Goal: Use online tool/utility: Utilize a website feature to perform a specific function

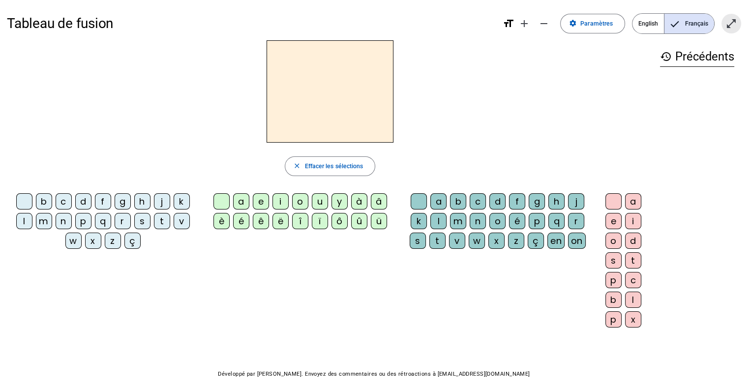
drag, startPoint x: 729, startPoint y: 21, endPoint x: 730, endPoint y: 80, distance: 58.6
click at [729, 21] on mat-icon "open_in_full" at bounding box center [732, 24] width 12 height 12
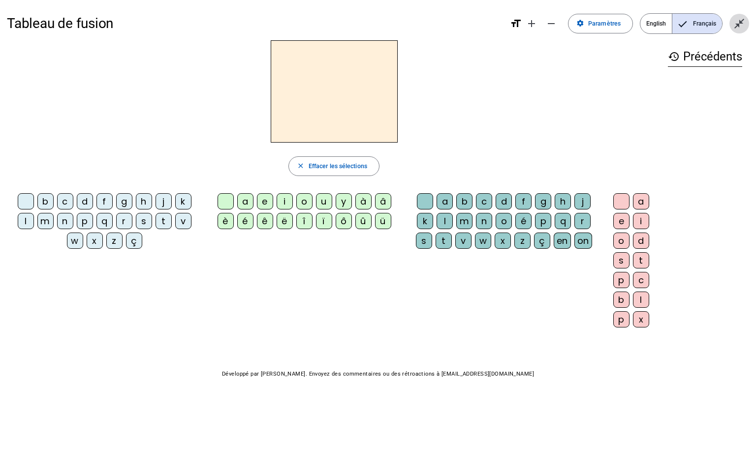
click at [738, 25] on mat-icon "close_fullscreen" at bounding box center [739, 24] width 12 height 12
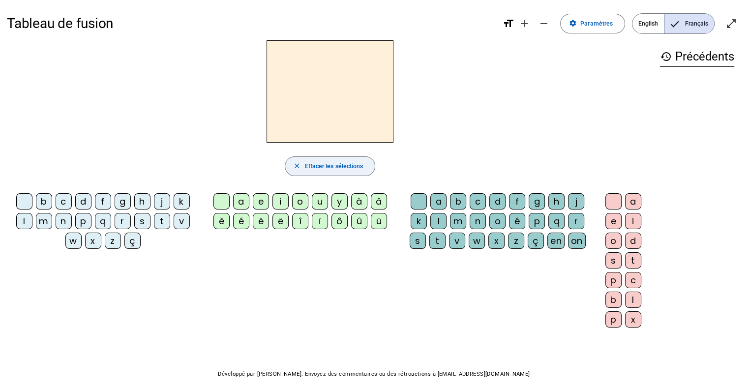
click at [337, 164] on span "Effacer les sélections" at bounding box center [334, 166] width 59 height 10
click at [608, 23] on span "Paramètres" at bounding box center [597, 24] width 32 height 10
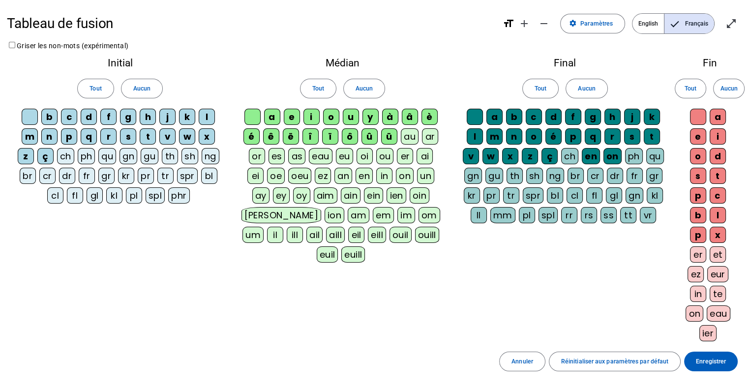
click at [65, 154] on div "ch" at bounding box center [65, 156] width 17 height 16
click at [273, 115] on div "a" at bounding box center [272, 117] width 16 height 16
click at [94, 89] on span "Tout" at bounding box center [96, 89] width 12 height 10
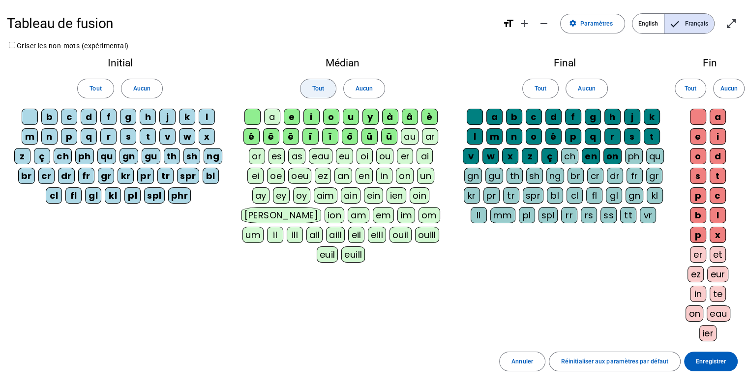
click at [315, 88] on span "Tout" at bounding box center [318, 89] width 12 height 10
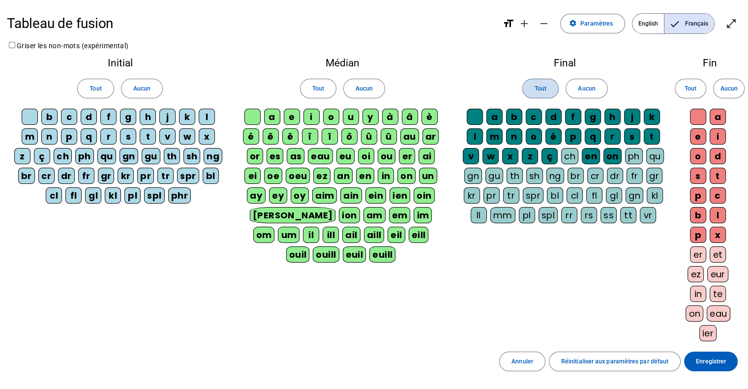
click at [545, 88] on span "Tout" at bounding box center [541, 89] width 12 height 10
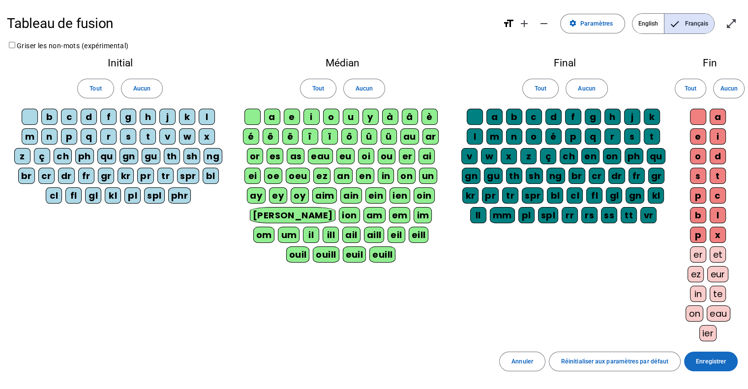
click at [711, 359] on span "Enregistrer" at bounding box center [711, 362] width 30 height 10
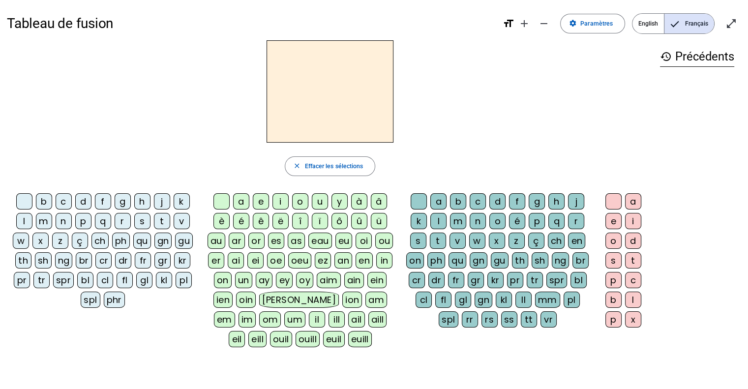
click at [100, 241] on div "ch" at bounding box center [100, 241] width 17 height 16
click at [118, 242] on div "ph" at bounding box center [122, 241] width 18 height 16
click at [142, 237] on div "qu" at bounding box center [143, 241] width 18 height 16
click at [163, 242] on div "gn" at bounding box center [164, 241] width 18 height 16
click at [183, 239] on div "gu" at bounding box center [185, 241] width 18 height 16
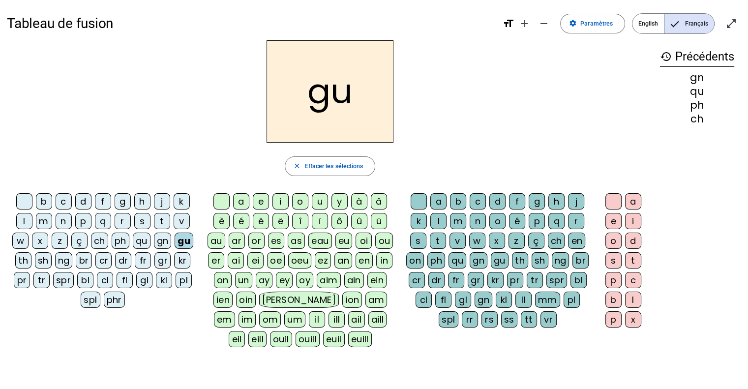
click at [118, 259] on div "dr" at bounding box center [123, 260] width 16 height 16
click at [95, 238] on div "ch" at bounding box center [100, 241] width 17 height 16
click at [243, 200] on div "a" at bounding box center [241, 201] width 16 height 16
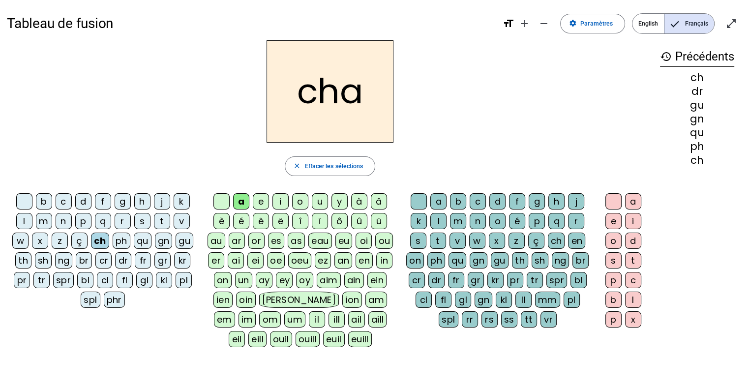
click at [285, 197] on div "i" at bounding box center [281, 201] width 16 height 16
click at [301, 199] on div "o" at bounding box center [300, 201] width 16 height 16
click at [214, 237] on div "au" at bounding box center [217, 241] width 18 height 16
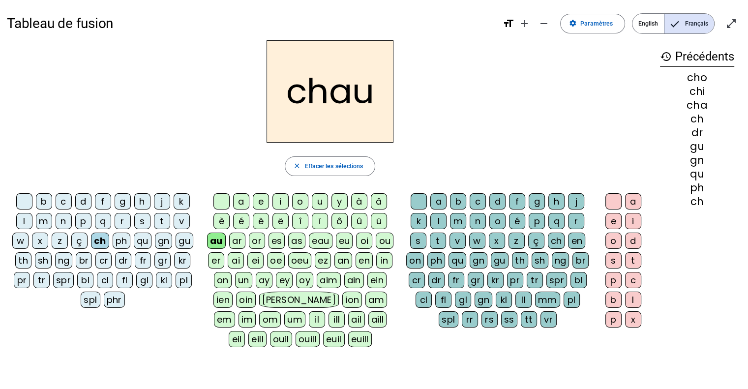
click at [277, 236] on div "es" at bounding box center [277, 241] width 17 height 16
click at [363, 240] on div "oi" at bounding box center [364, 241] width 16 height 16
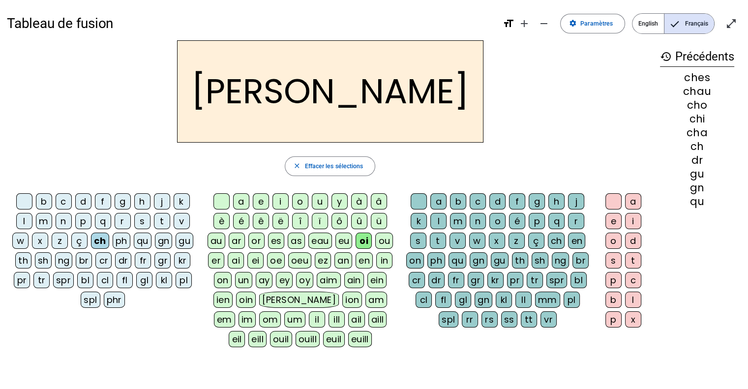
click at [635, 313] on div "x" at bounding box center [633, 319] width 16 height 16
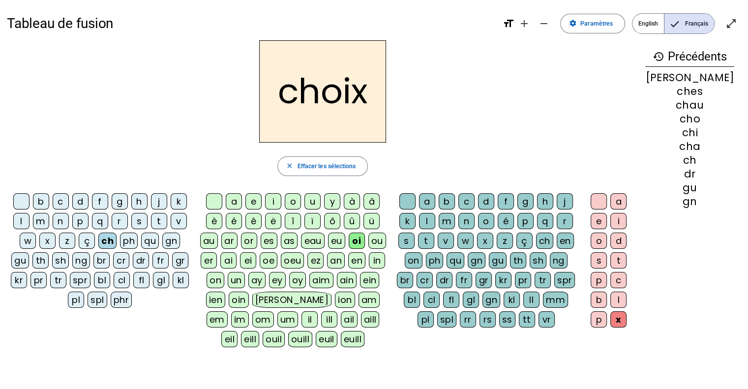
click at [321, 239] on div "eau" at bounding box center [312, 241] width 23 height 16
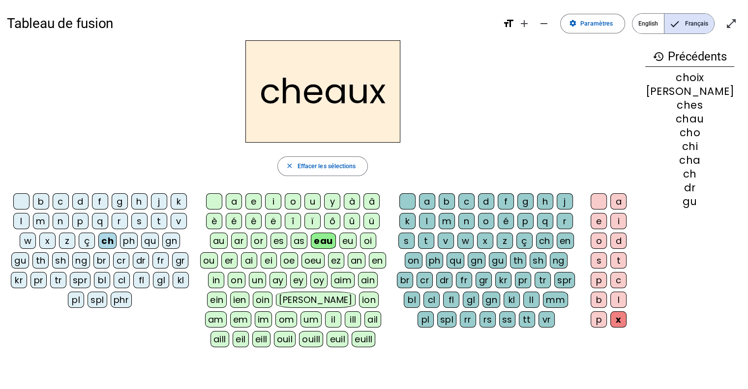
click at [627, 320] on div "x" at bounding box center [619, 319] width 16 height 16
click at [627, 316] on div "x" at bounding box center [619, 319] width 16 height 16
click at [607, 198] on div at bounding box center [599, 201] width 16 height 16
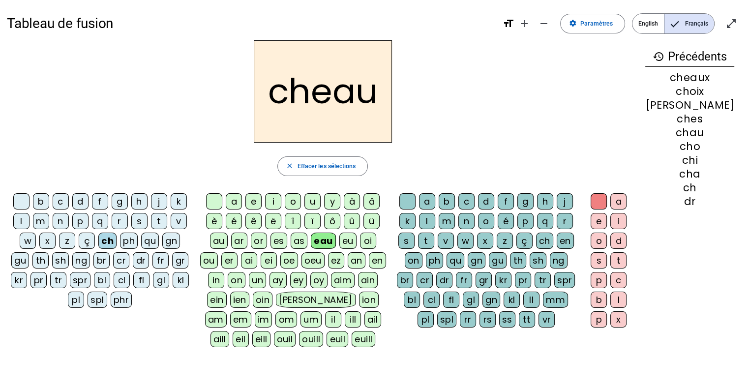
click at [335, 277] on div "aim" at bounding box center [343, 280] width 24 height 16
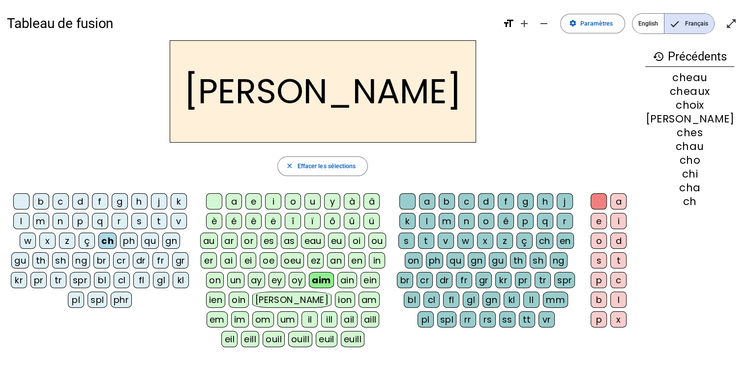
click at [357, 277] on div "ain" at bounding box center [348, 280] width 20 height 16
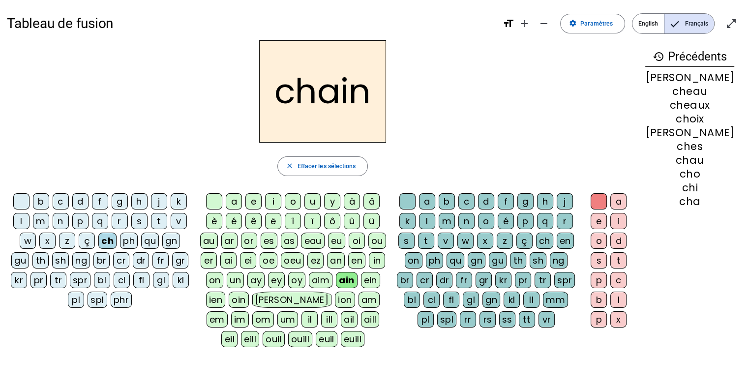
click at [380, 280] on div "ein" at bounding box center [370, 280] width 19 height 16
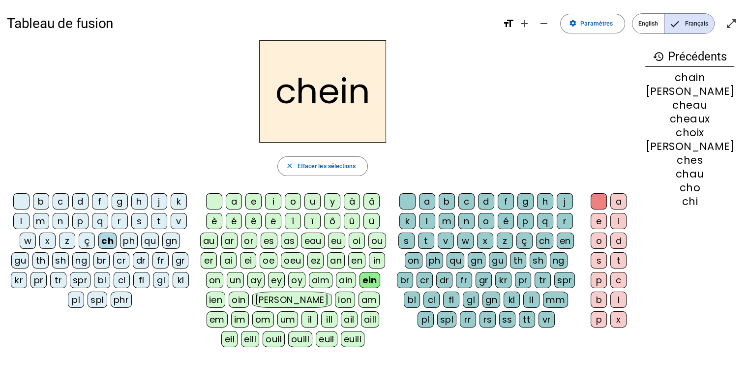
click at [238, 294] on div "oin" at bounding box center [239, 300] width 20 height 16
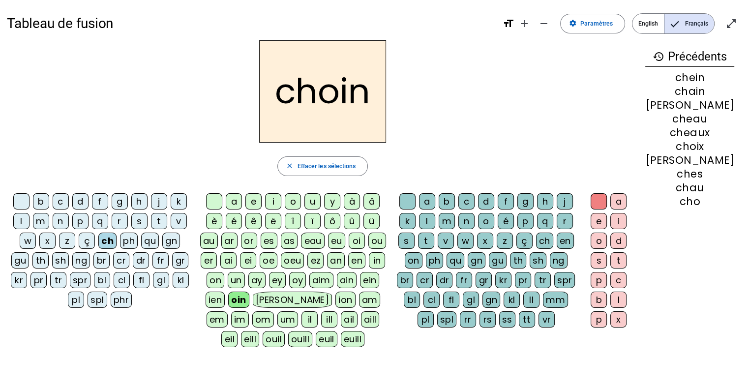
click at [205, 296] on div "a e i o u y à â è é ê ë [PERSON_NAME] ô û ü au ar or es as eau eu oi ou er ai e…" at bounding box center [294, 272] width 197 height 164
click at [213, 296] on div "ien" at bounding box center [215, 300] width 19 height 16
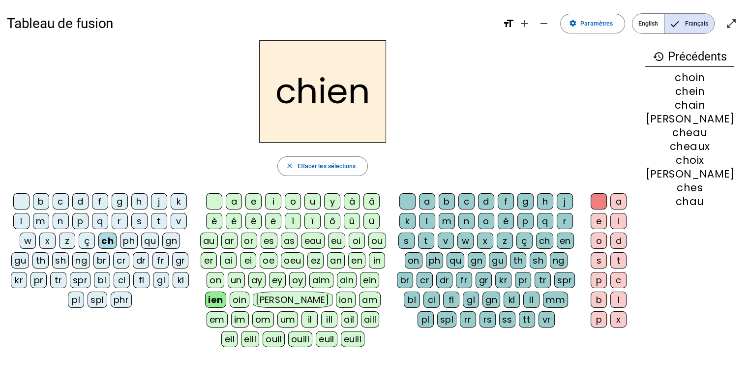
click at [288, 339] on div "ouill" at bounding box center [300, 339] width 24 height 16
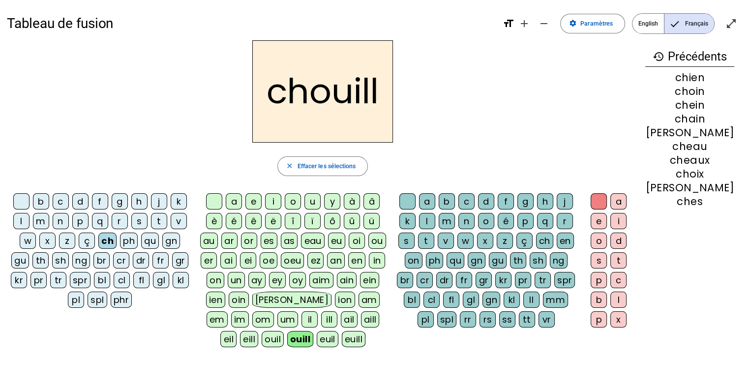
click at [607, 218] on div "e" at bounding box center [599, 221] width 16 height 16
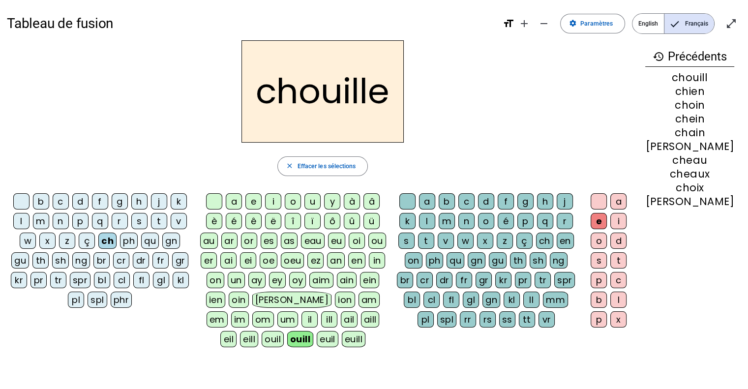
click at [317, 334] on div "euil" at bounding box center [328, 339] width 22 height 16
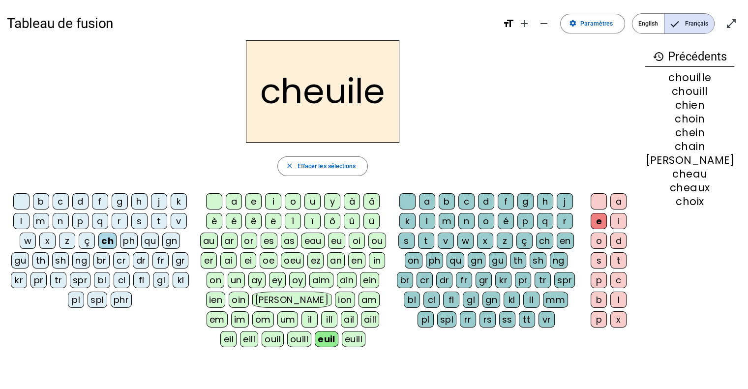
click at [587, 94] on div "cheuile" at bounding box center [323, 91] width 632 height 102
